Goal: Navigation & Orientation: Go to known website

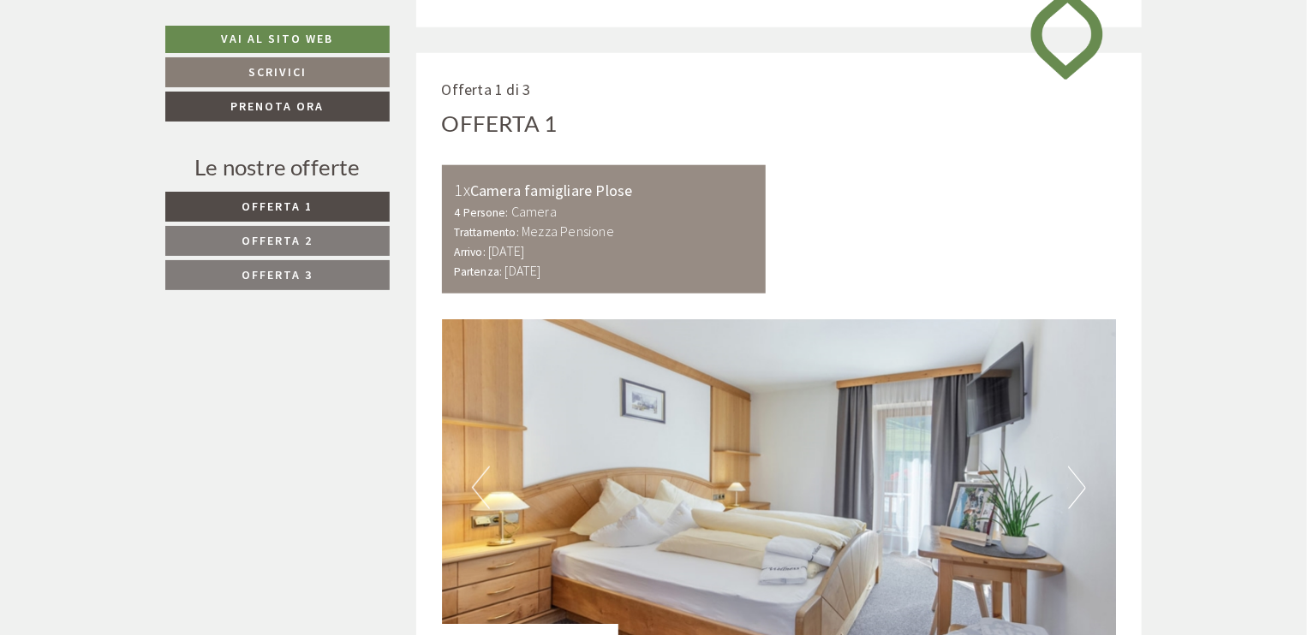
scroll to position [695, 0]
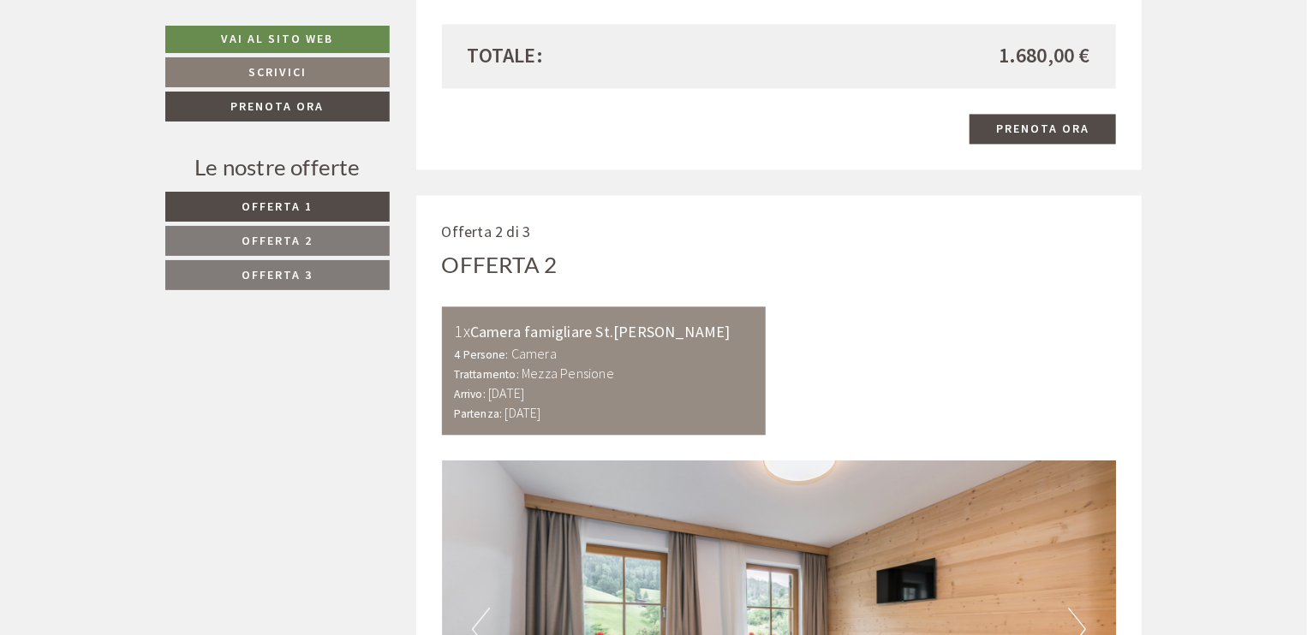
scroll to position [2283, 0]
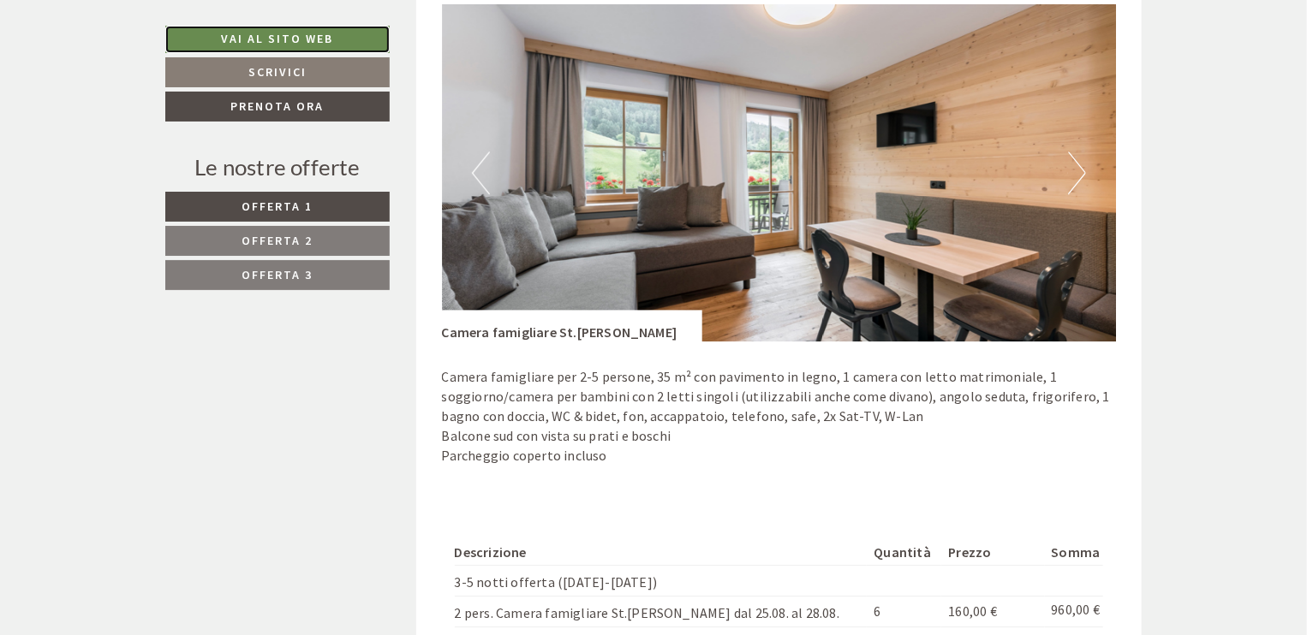
click at [257, 45] on link "Vai al sito web" at bounding box center [277, 39] width 224 height 27
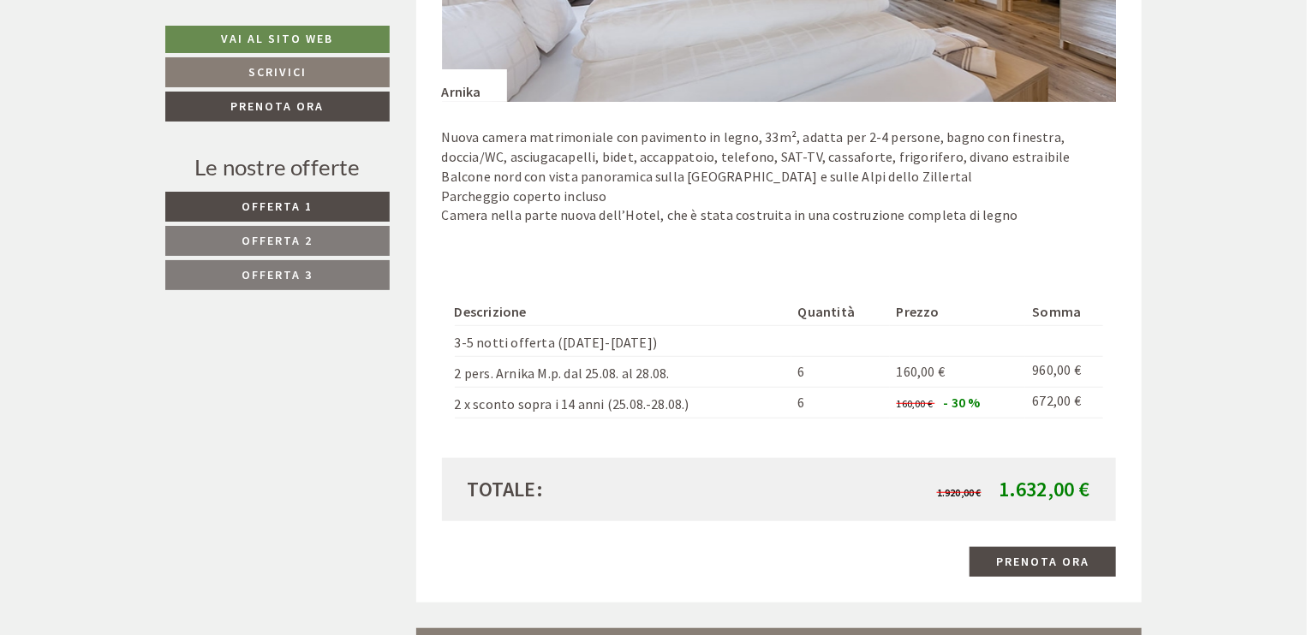
scroll to position [4111, 0]
